Goal: Information Seeking & Learning: Check status

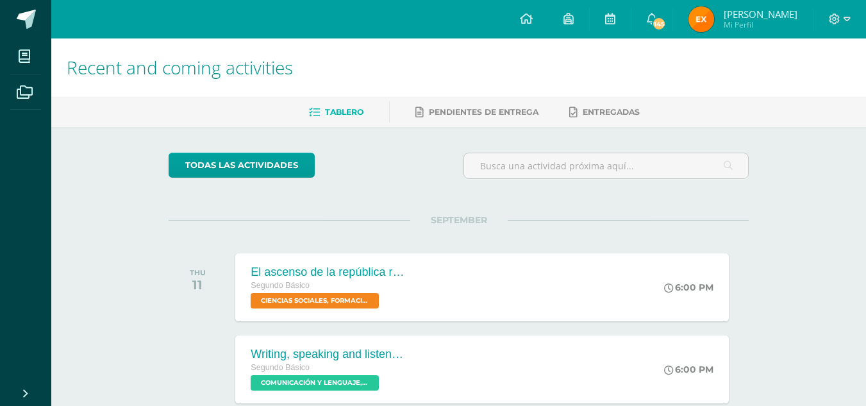
click at [750, 15] on span "[PERSON_NAME]" at bounding box center [760, 14] width 74 height 13
click at [714, 21] on img at bounding box center [701, 19] width 26 height 26
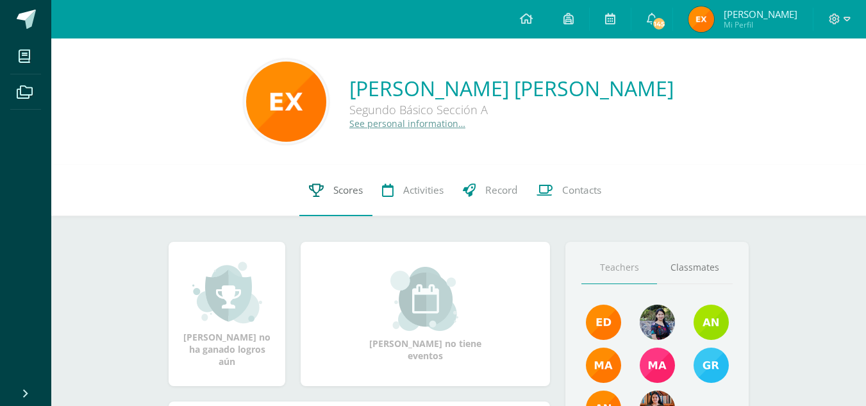
click at [348, 190] on span "Scores" at bounding box center [347, 189] width 29 height 13
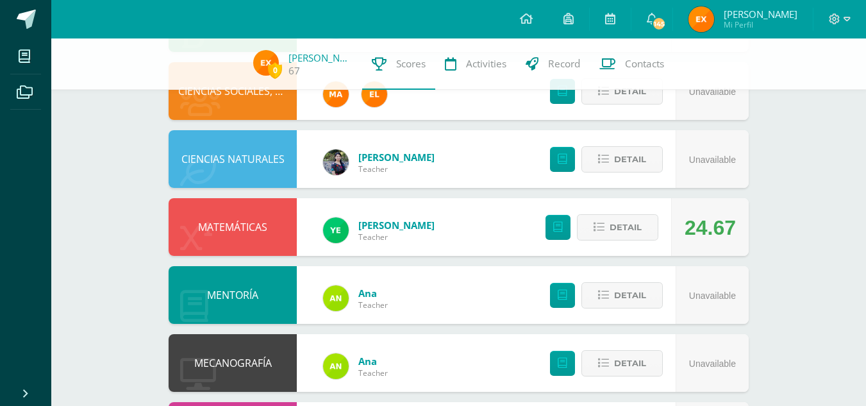
scroll to position [615, 0]
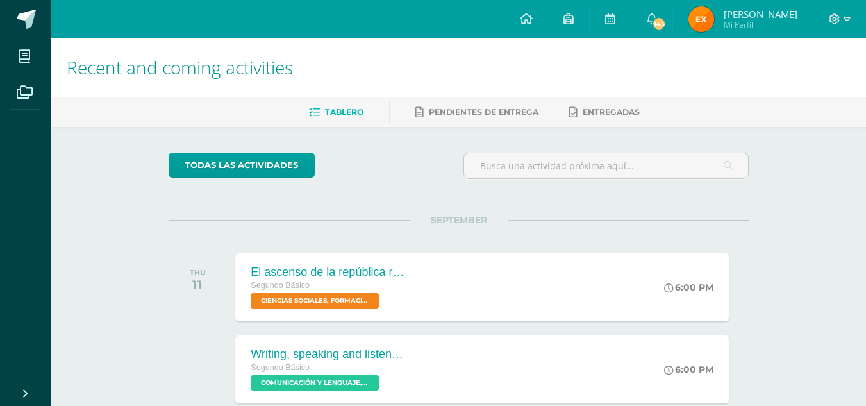
click at [714, 15] on img at bounding box center [701, 19] width 26 height 26
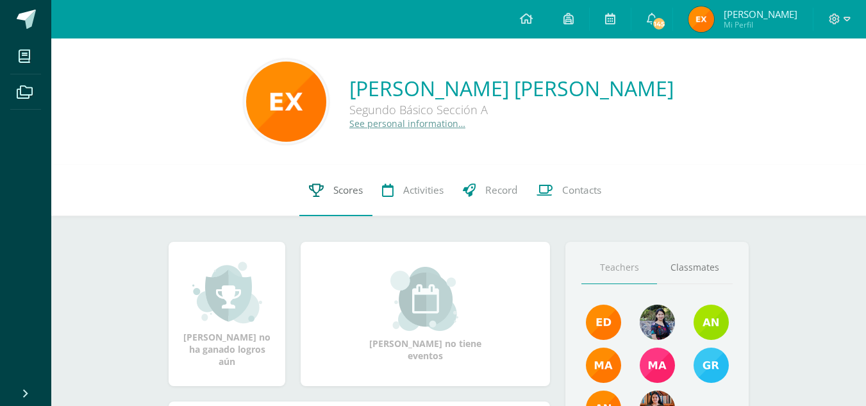
click at [317, 192] on icon at bounding box center [316, 189] width 15 height 13
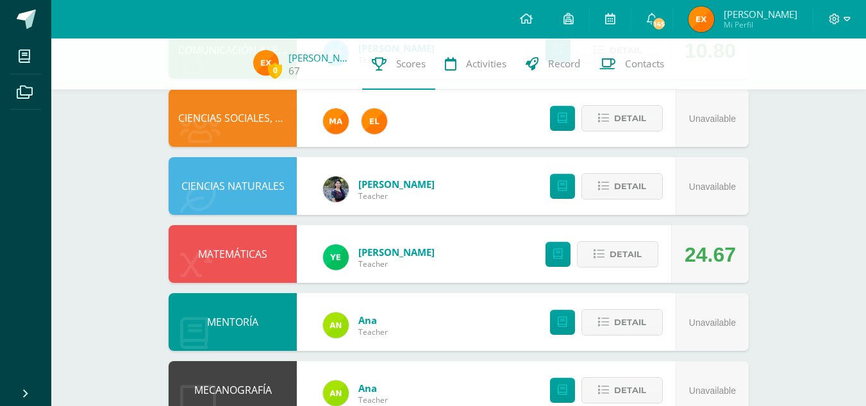
scroll to position [590, 0]
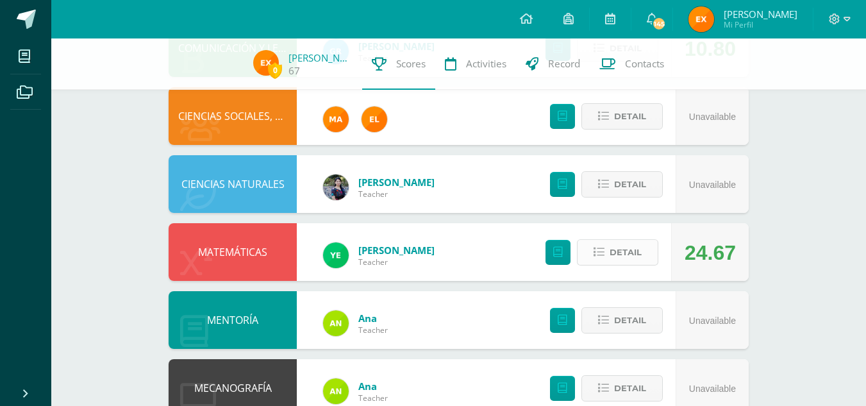
click at [597, 253] on icon at bounding box center [598, 252] width 11 height 11
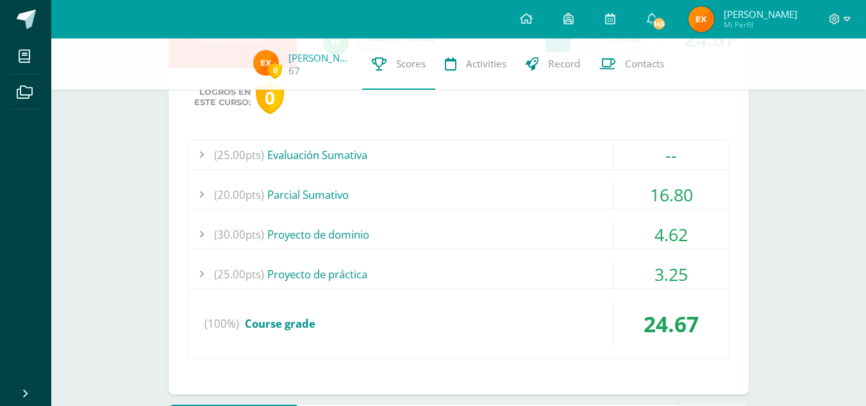
scroll to position [804, 0]
